Goal: Transaction & Acquisition: Purchase product/service

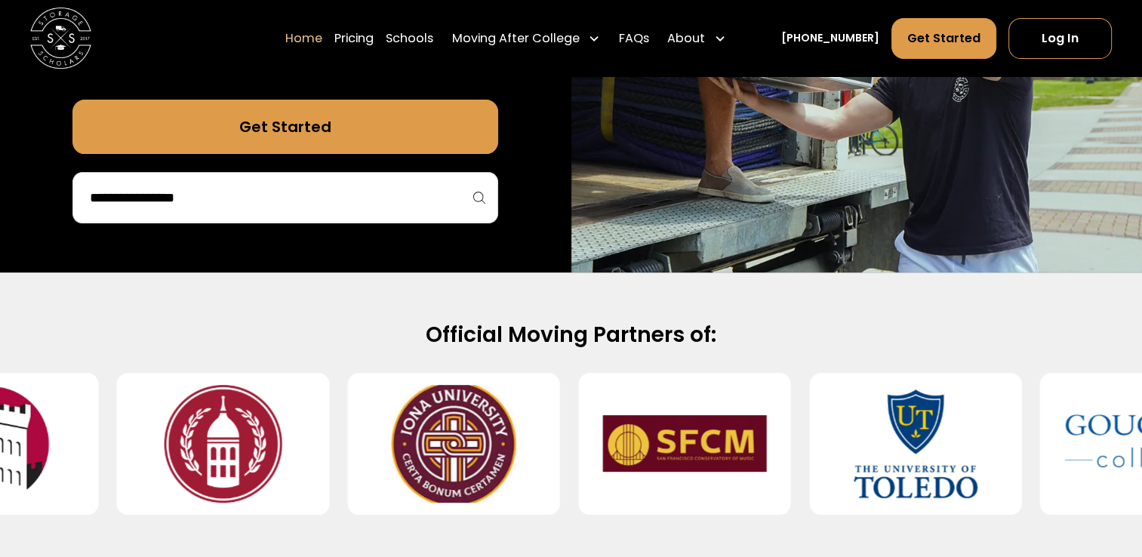
scroll to position [347, 0]
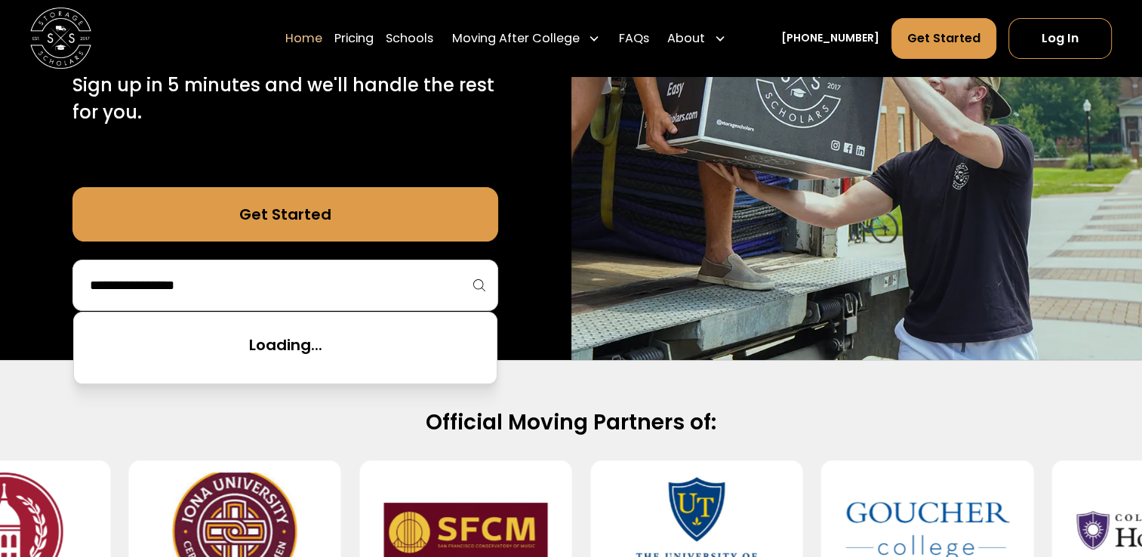
click at [355, 276] on input "search" at bounding box center [285, 285] width 394 height 26
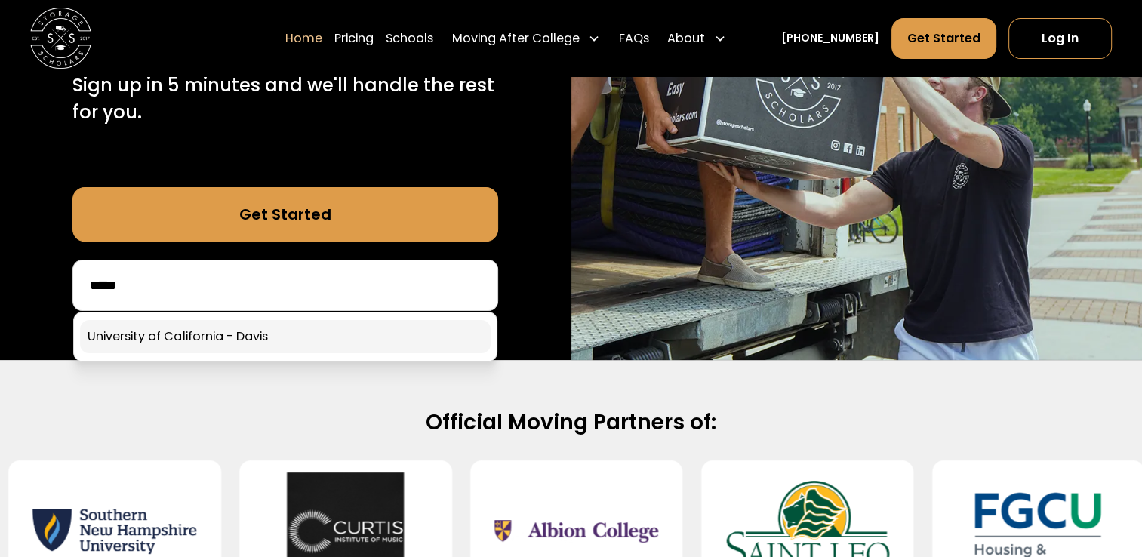
type input "*****"
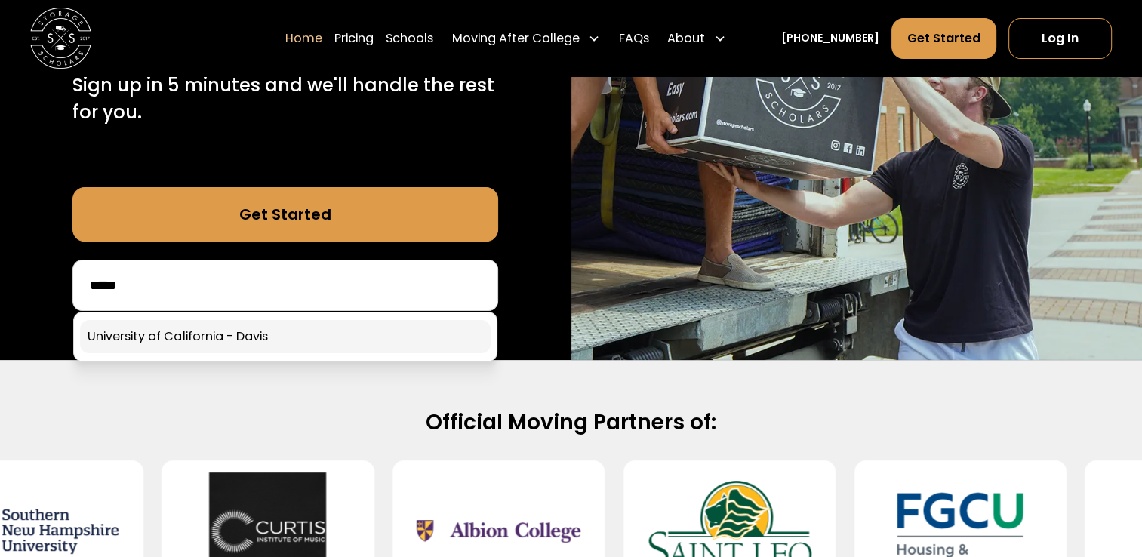
click at [362, 334] on link at bounding box center [285, 336] width 411 height 33
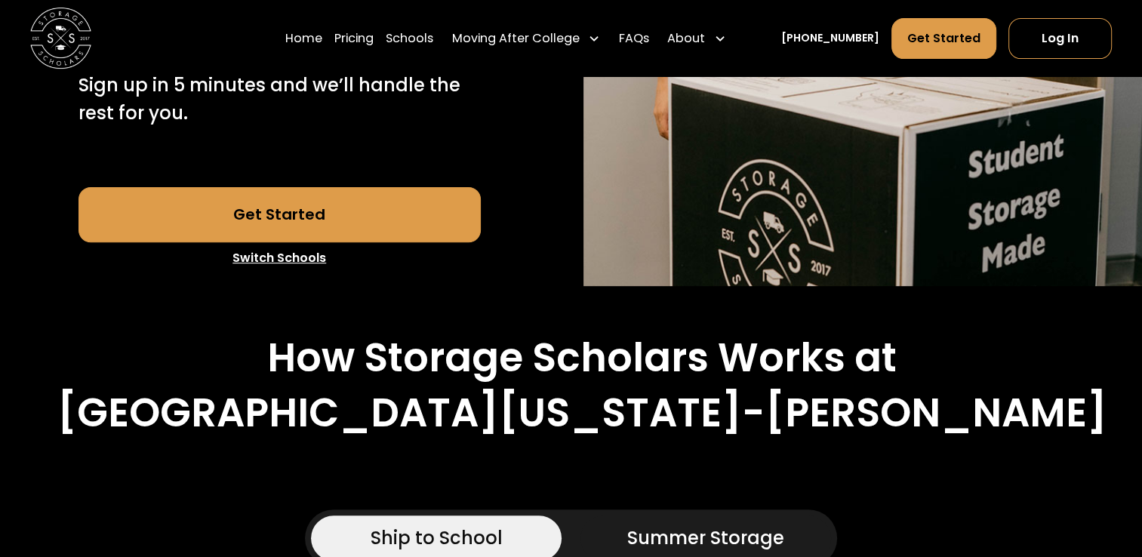
scroll to position [507, 0]
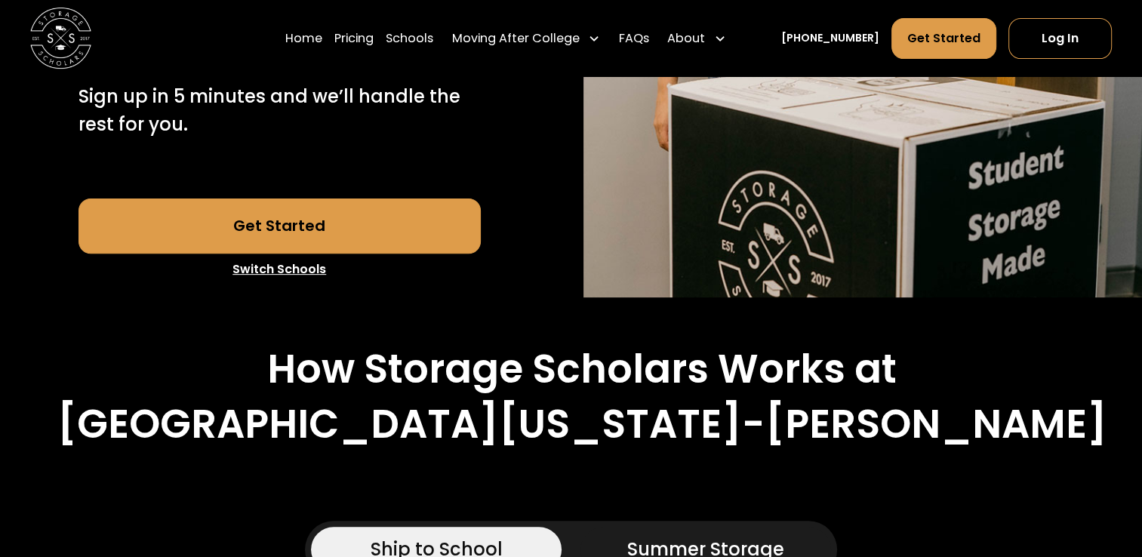
click at [285, 199] on link "Get Started" at bounding box center [280, 226] width 402 height 54
